Goal: Transaction & Acquisition: Purchase product/service

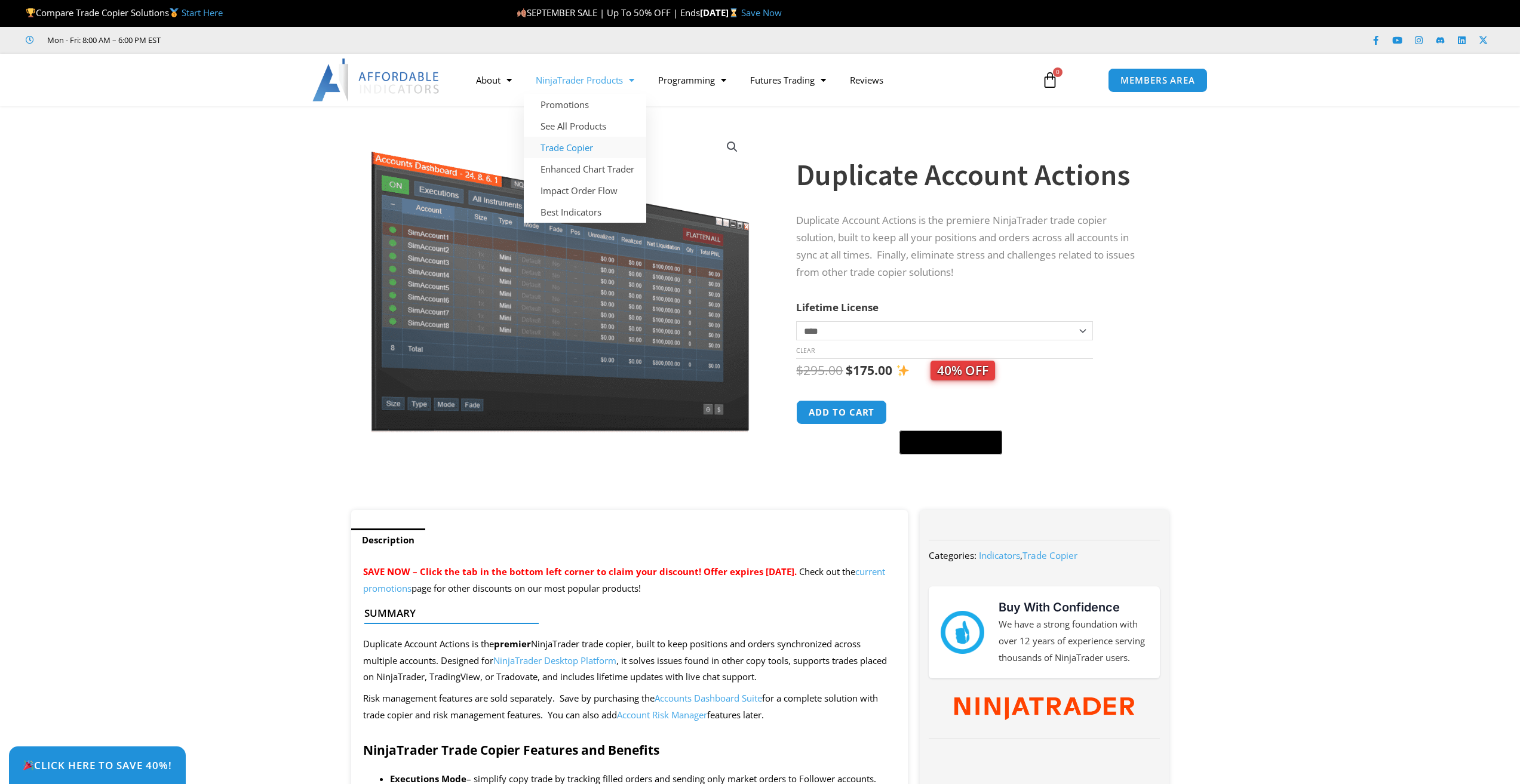
click at [552, 143] on link "Trade Copier" at bounding box center [585, 147] width 123 height 21
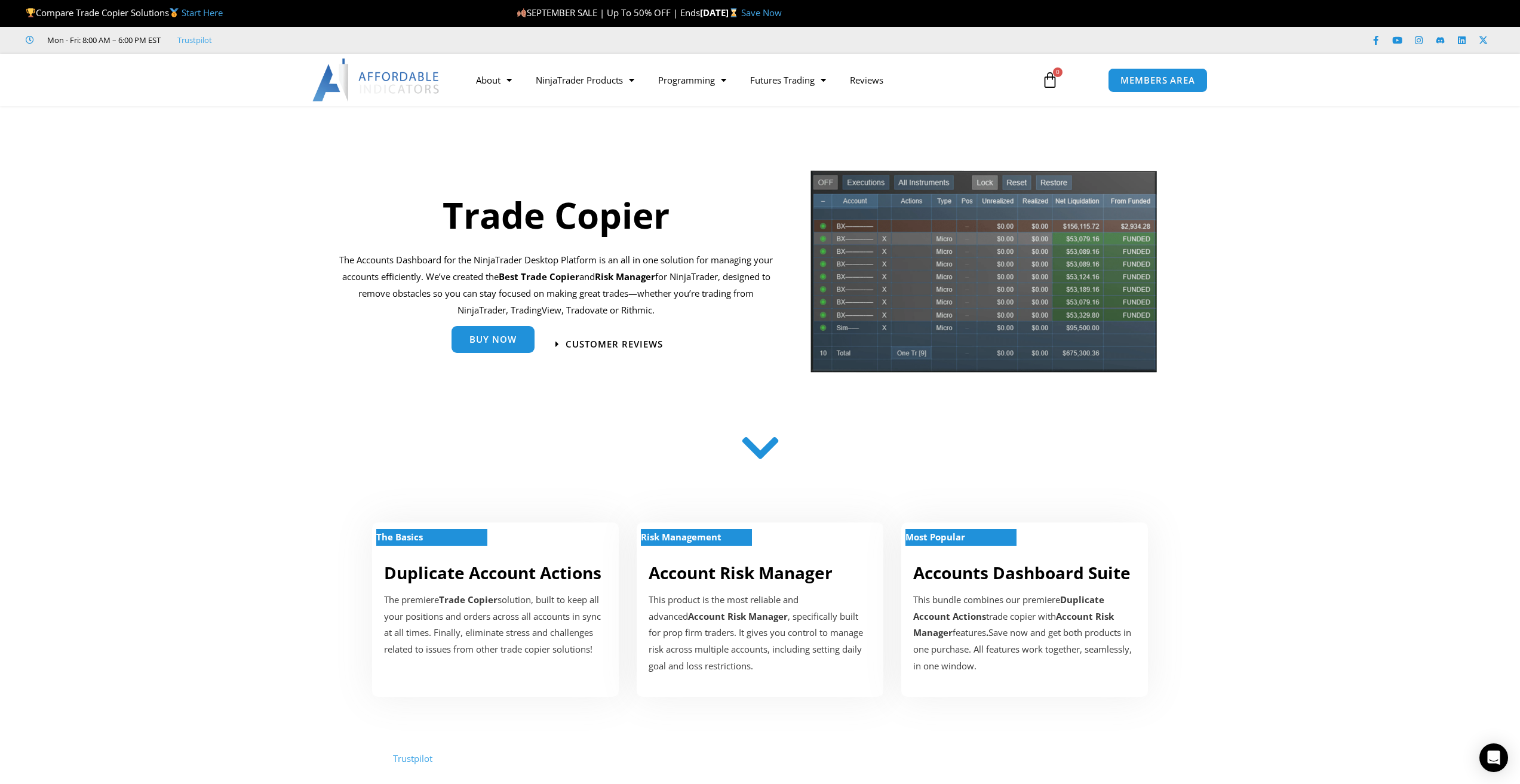
click at [474, 337] on span "Buy Now" at bounding box center [493, 341] width 47 height 9
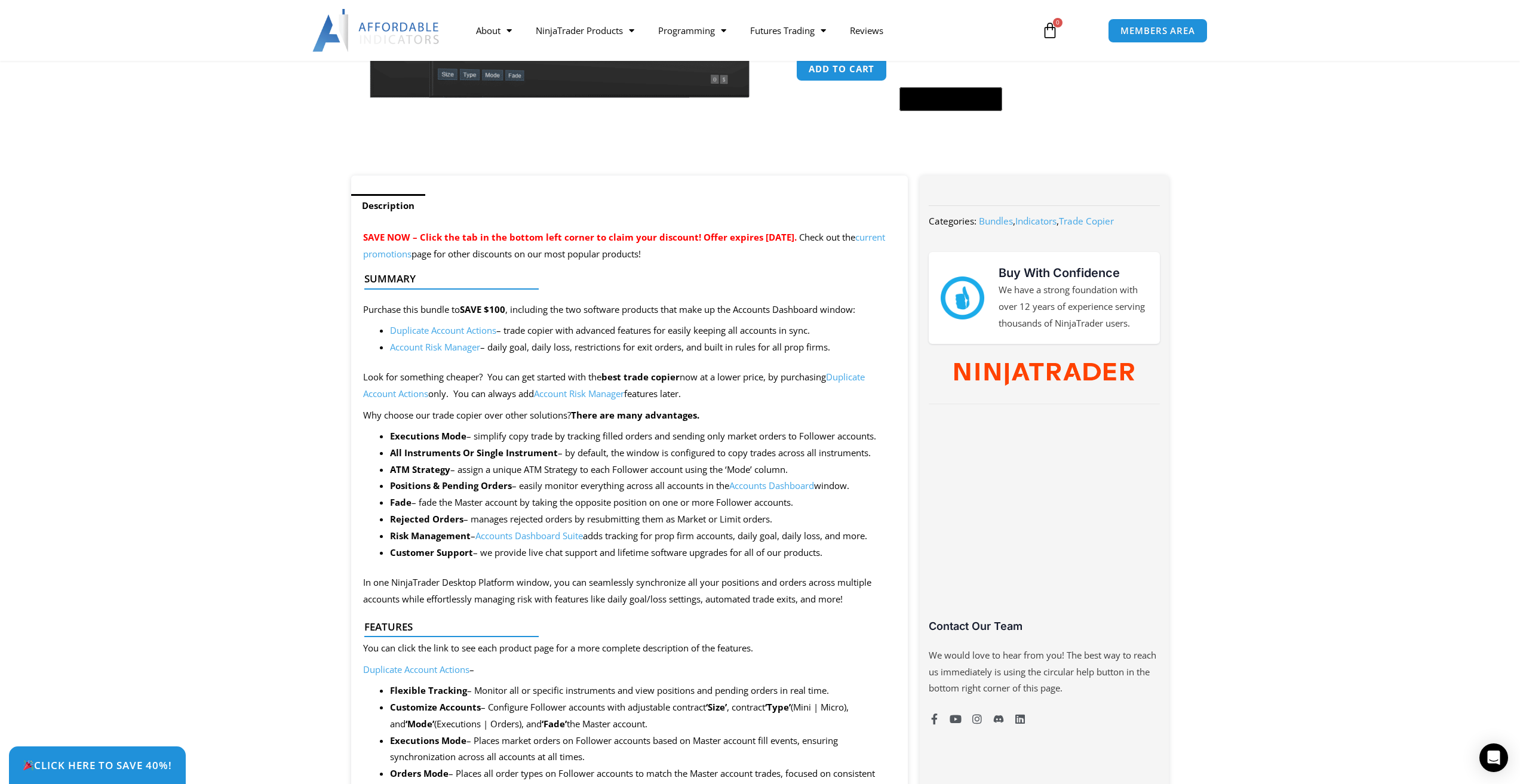
scroll to position [358, 0]
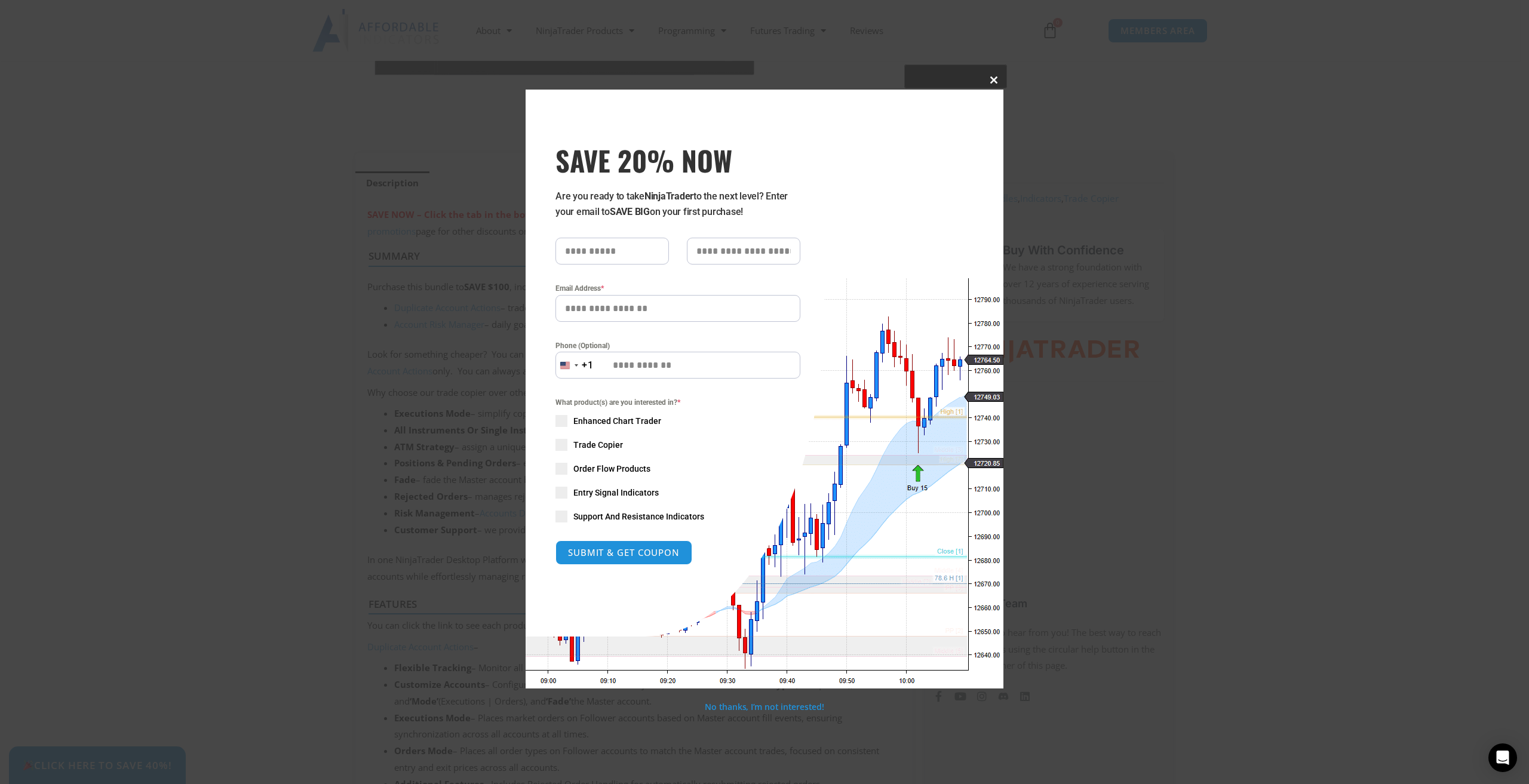
click at [991, 85] on button "Close this module" at bounding box center [994, 80] width 19 height 19
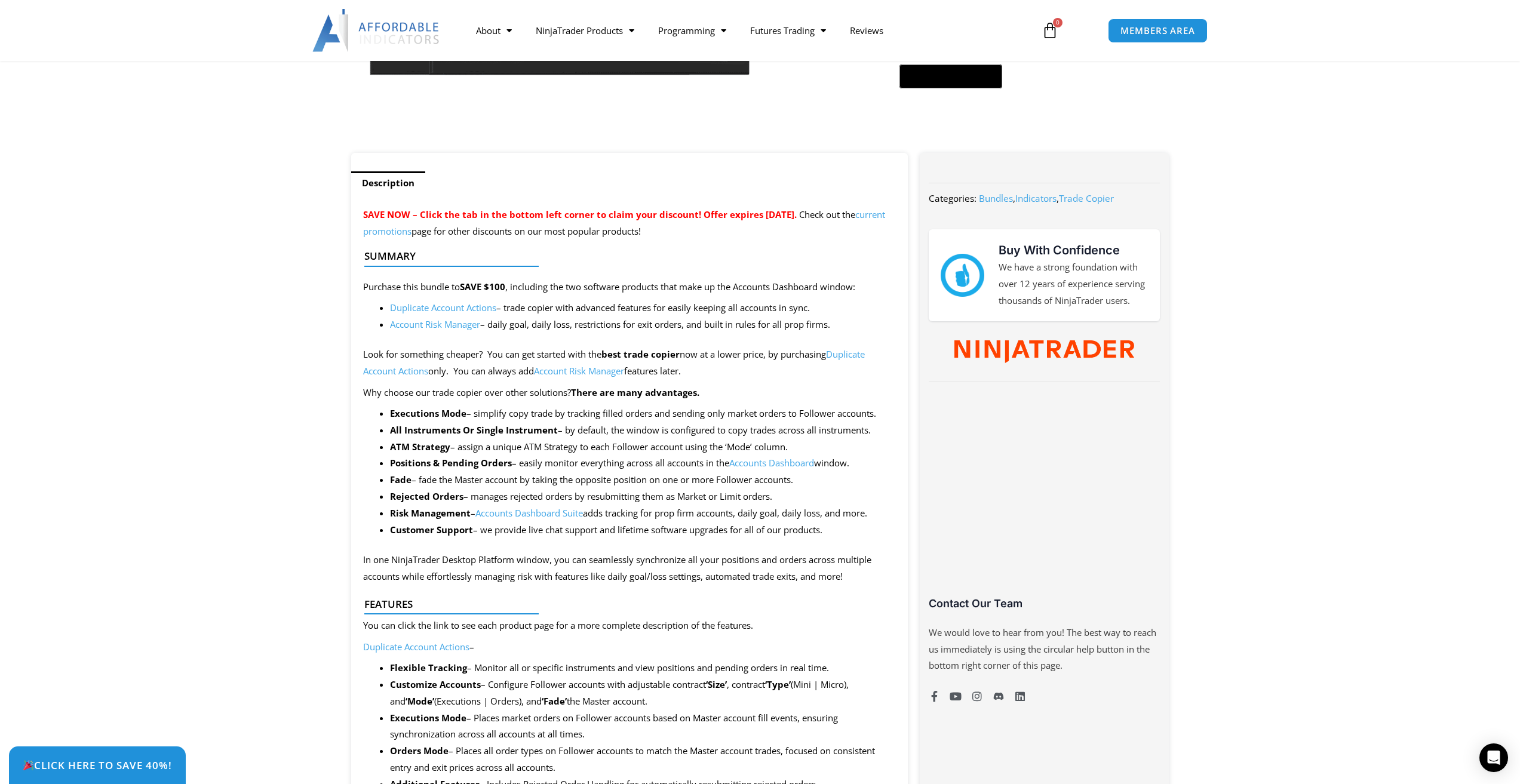
click at [417, 325] on link "Account Risk Manager" at bounding box center [435, 324] width 90 height 12
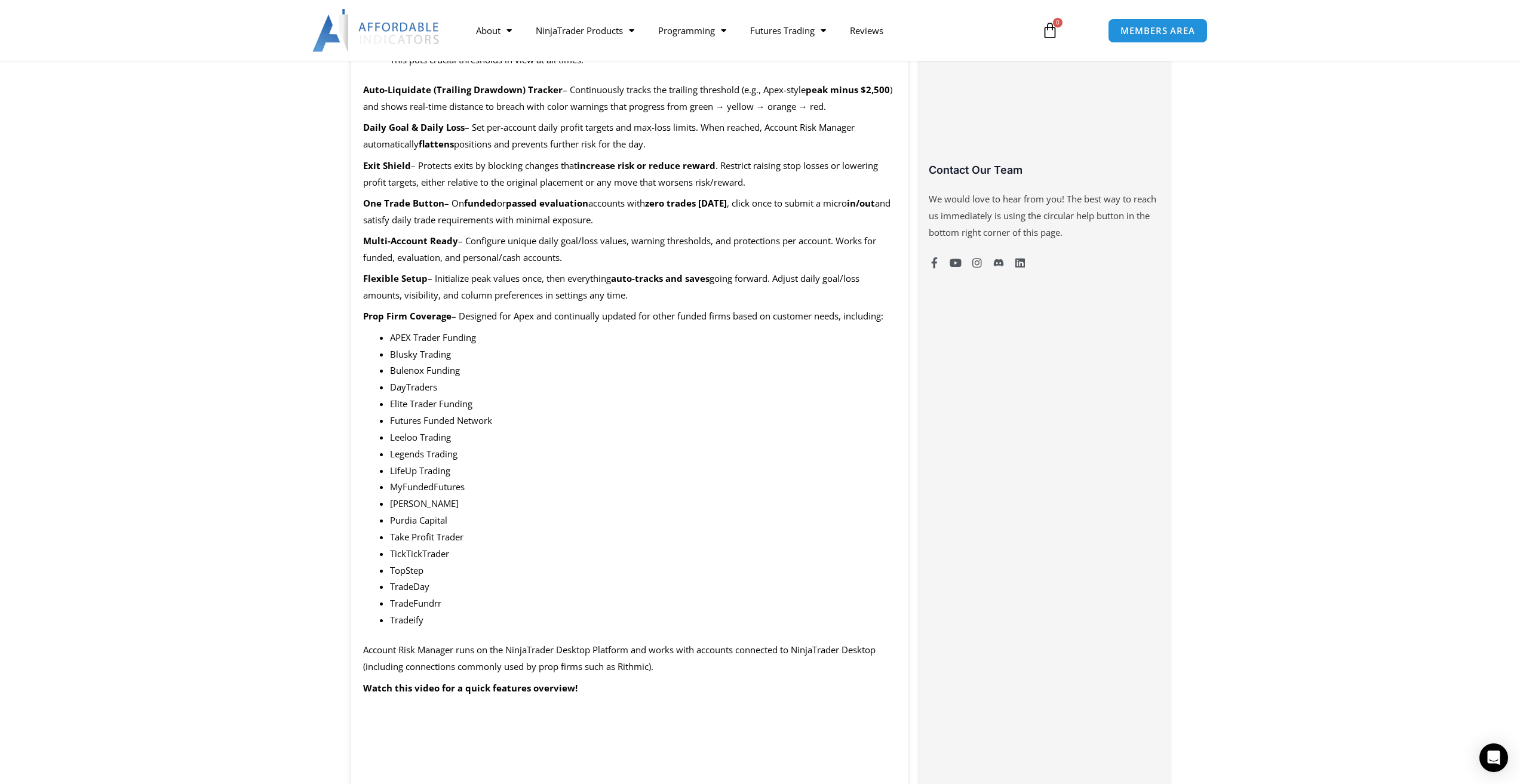
scroll to position [776, 0]
